Goal: Transaction & Acquisition: Subscribe to service/newsletter

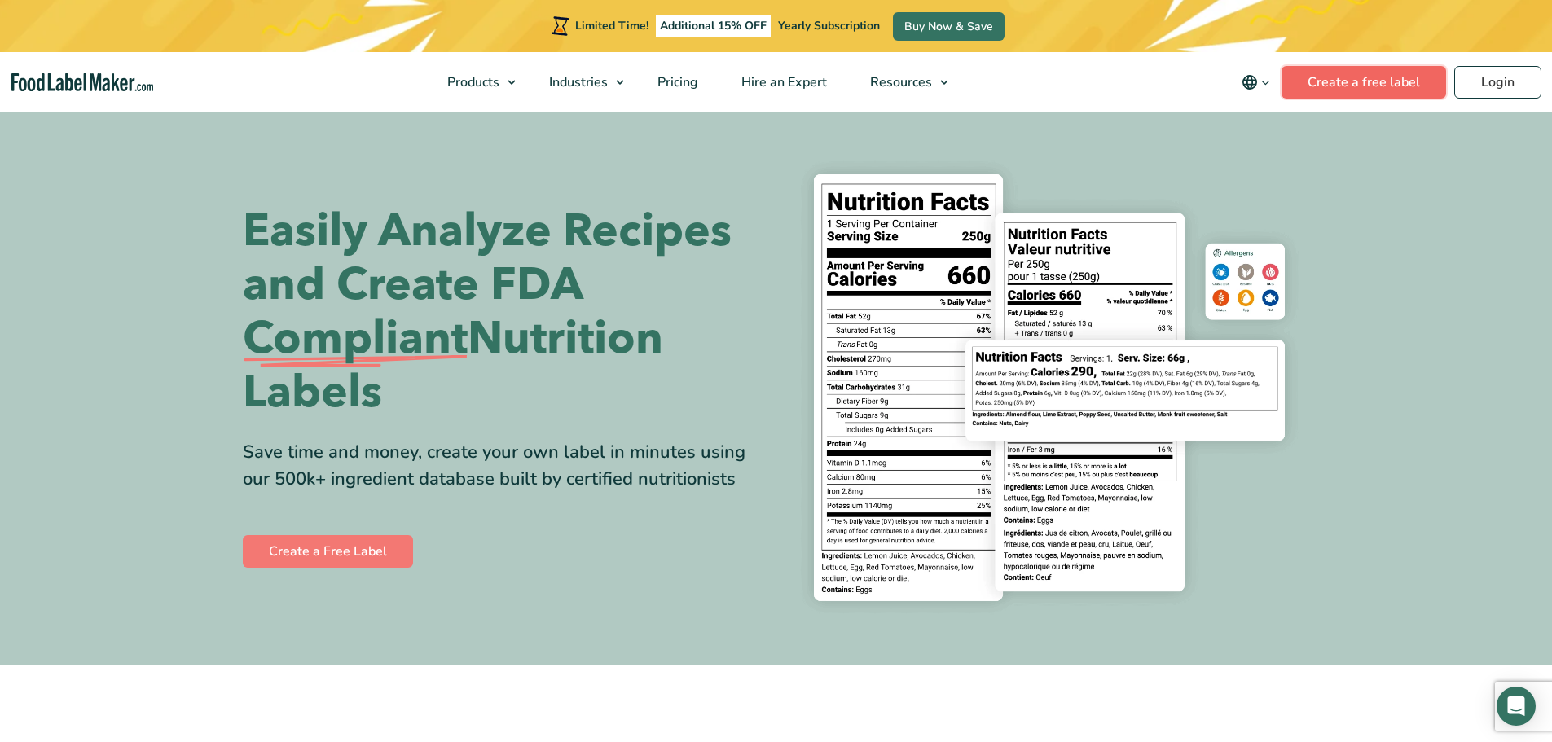
click at [1404, 68] on link "Create a free label" at bounding box center [1364, 82] width 165 height 33
click at [697, 85] on span "Pricing" at bounding box center [676, 82] width 47 height 18
